Goal: Task Accomplishment & Management: Use online tool/utility

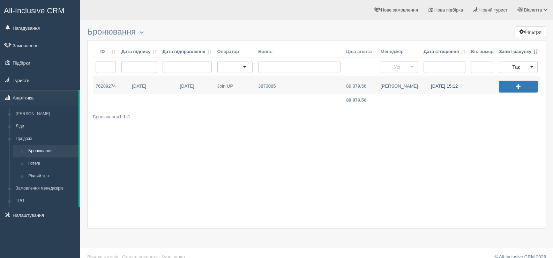
click at [431, 86] on link "24.09.2025 15:12" at bounding box center [444, 85] width 47 height 18
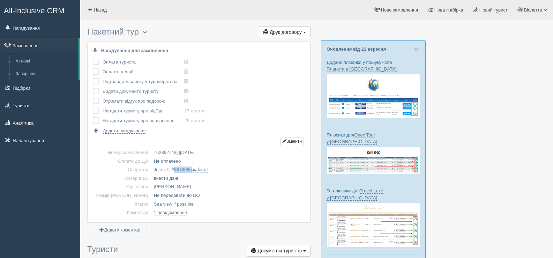
click at [147, 32] on span "button" at bounding box center [145, 32] width 4 height 4
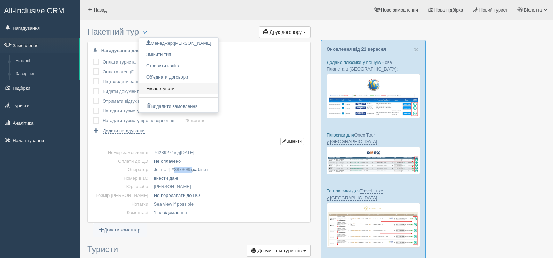
click at [170, 87] on link "Експортувати" at bounding box center [178, 89] width 79 height 12
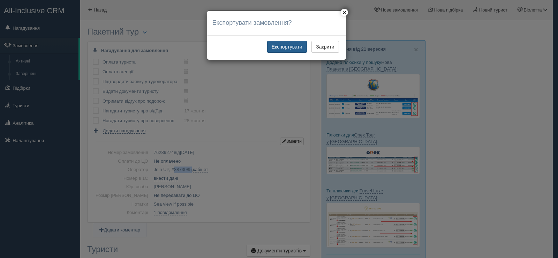
click at [284, 45] on button "Експортувати" at bounding box center [287, 47] width 40 height 12
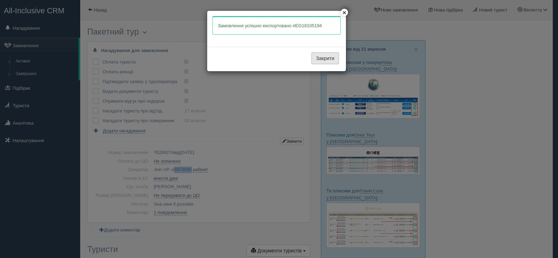
click at [318, 60] on button "Закрити" at bounding box center [324, 58] width 27 height 12
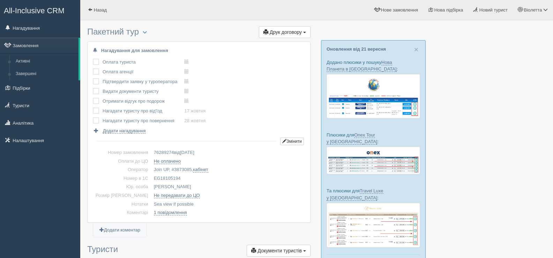
drag, startPoint x: 169, startPoint y: 176, endPoint x: 142, endPoint y: 174, distance: 28.0
click at [151, 174] on td "EG18105194" at bounding box center [228, 178] width 154 height 9
copy td "EG18105194"
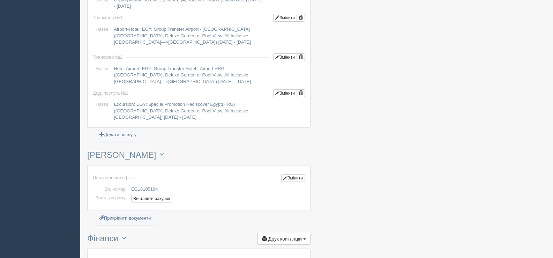
scroll to position [663, 0]
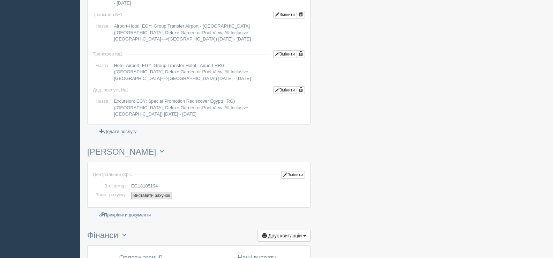
click at [151, 194] on button "Виставити рахунок" at bounding box center [151, 195] width 41 height 8
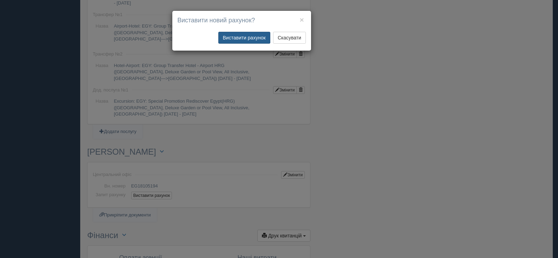
click at [243, 35] on button "Виставити рахунок" at bounding box center [244, 38] width 52 height 12
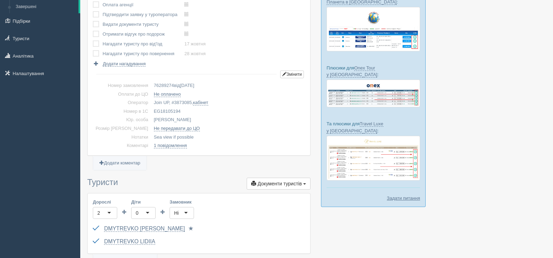
scroll to position [0, 0]
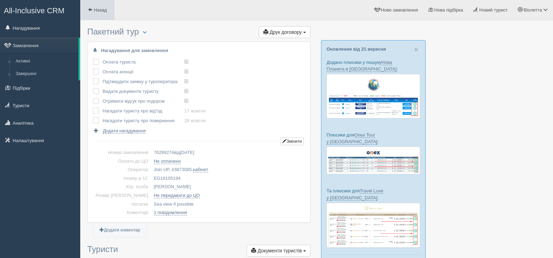
click at [90, 9] on span at bounding box center [90, 9] width 5 height 5
